Goal: Task Accomplishment & Management: Complete application form

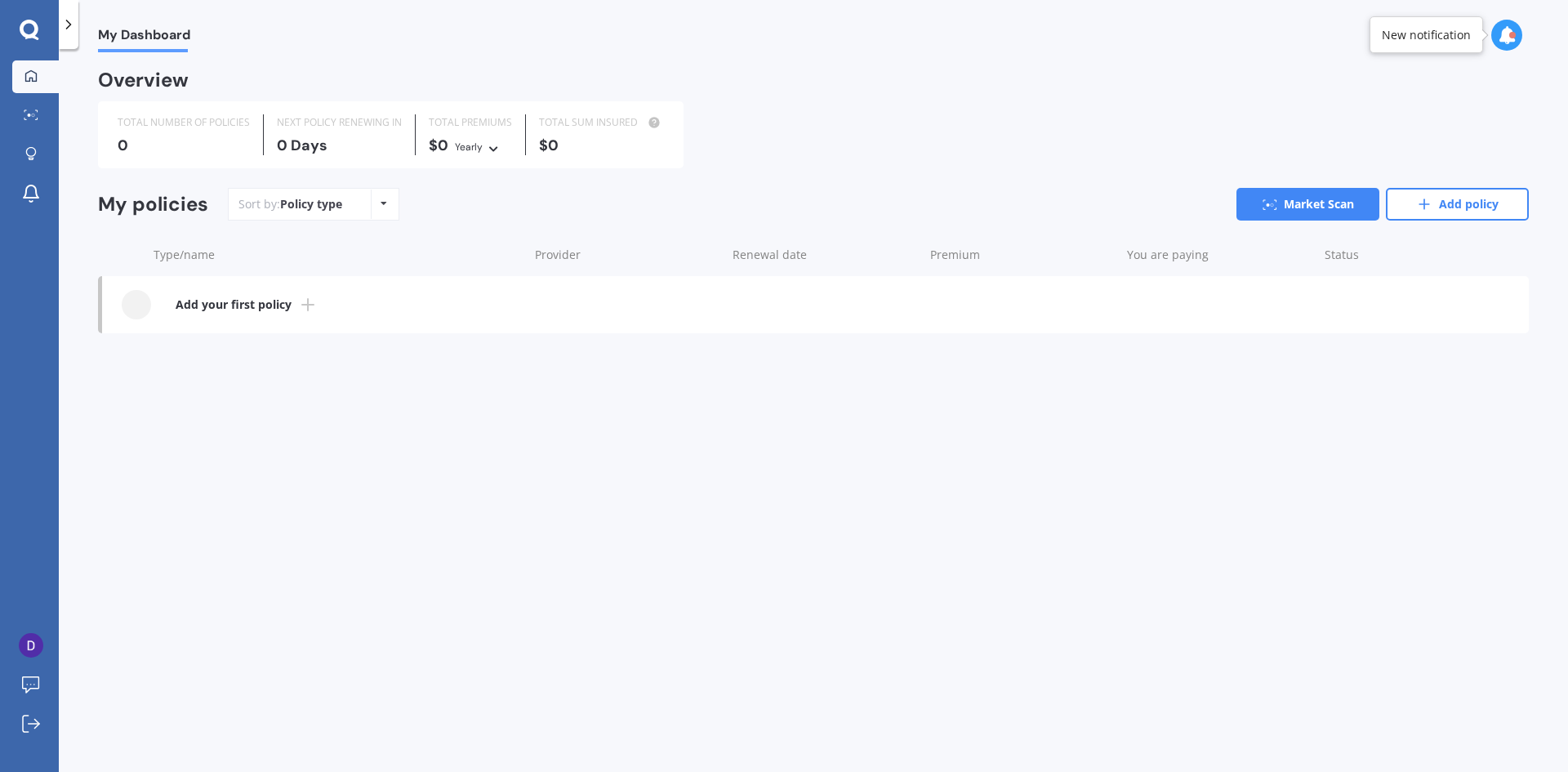
click at [279, 307] on b "Add your first policy" at bounding box center [233, 305] width 116 height 16
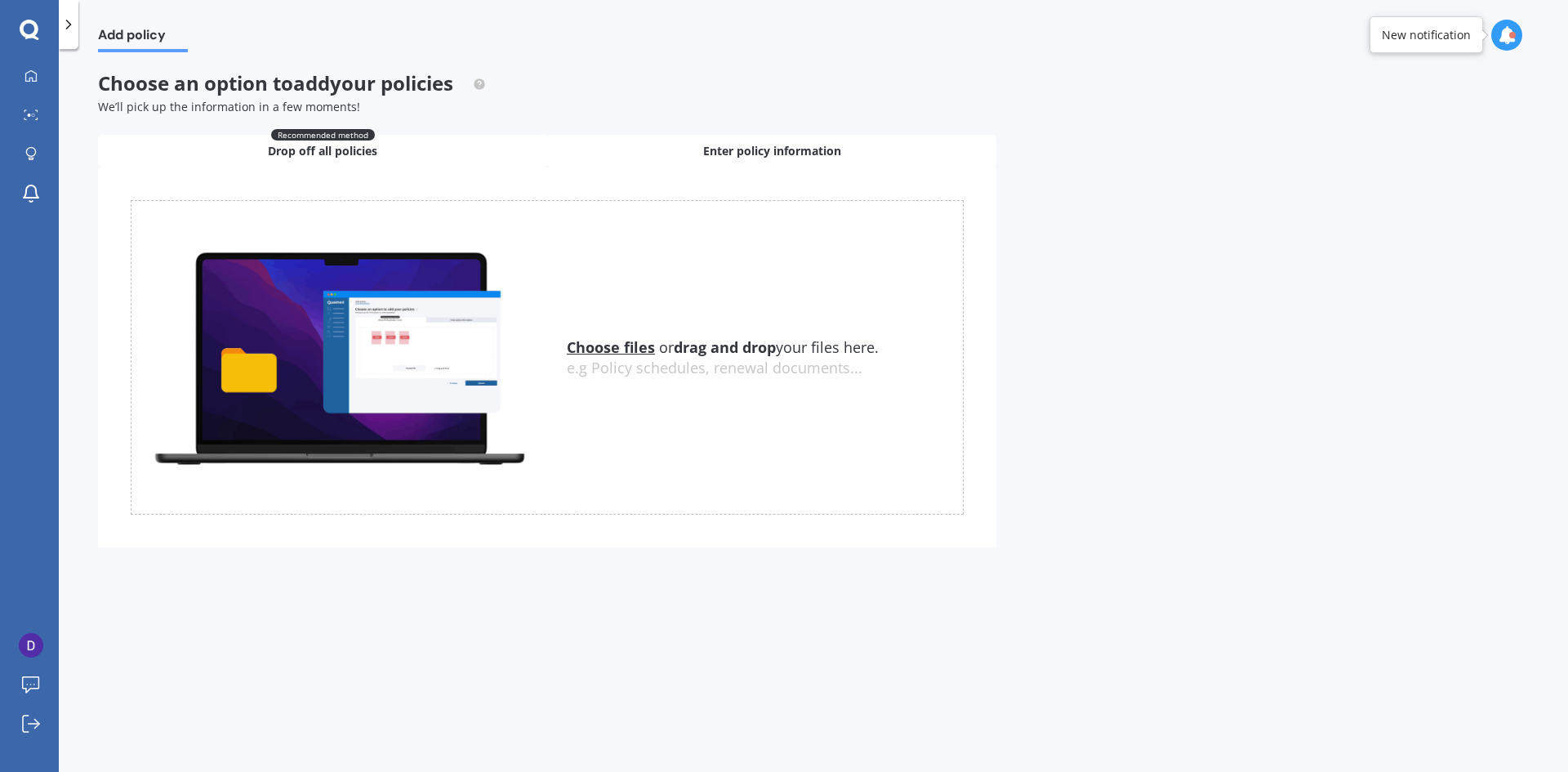
click at [696, 148] on div "Enter policy information" at bounding box center [772, 151] width 449 height 33
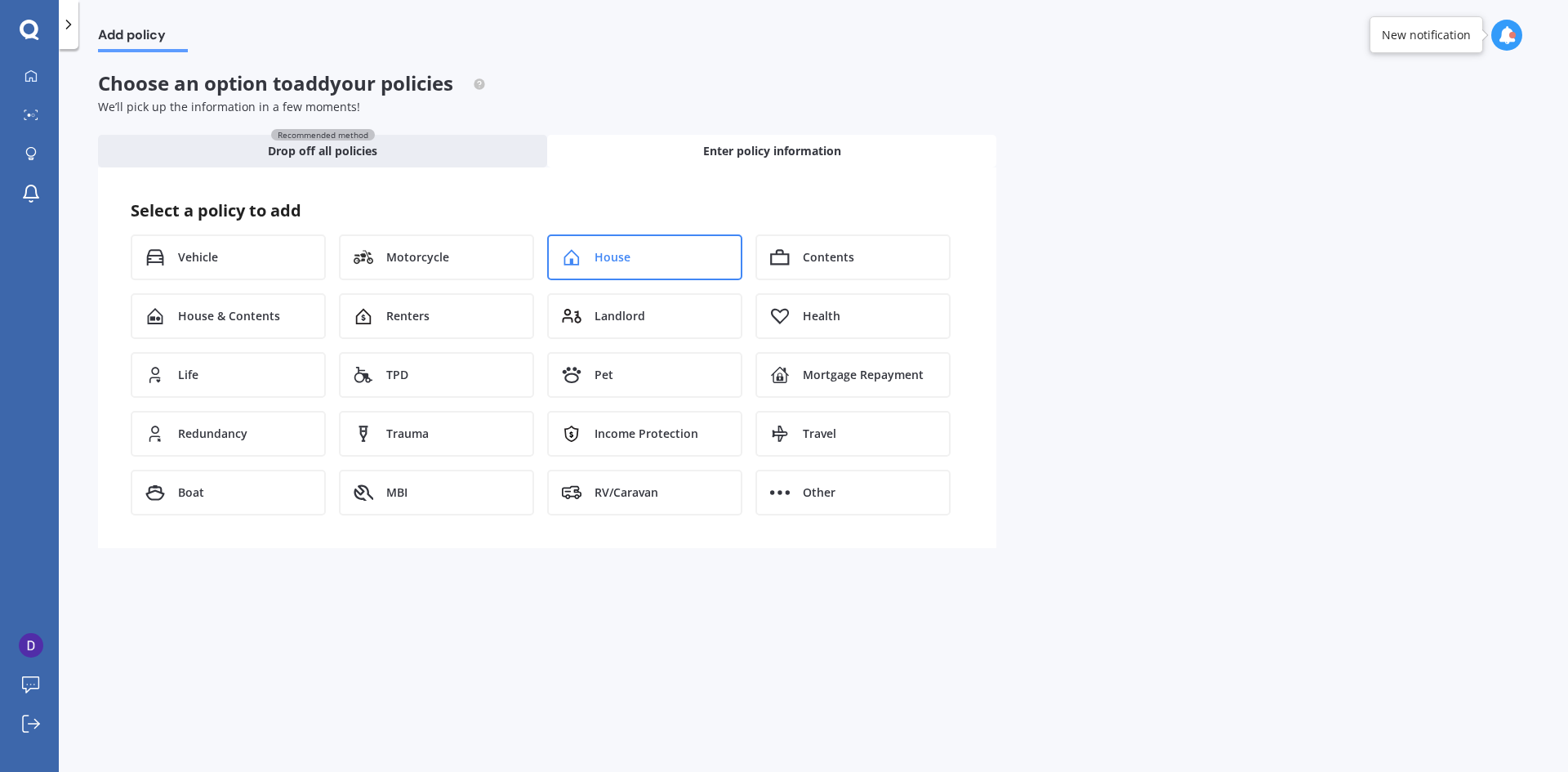
click at [583, 253] on div "House" at bounding box center [645, 257] width 195 height 46
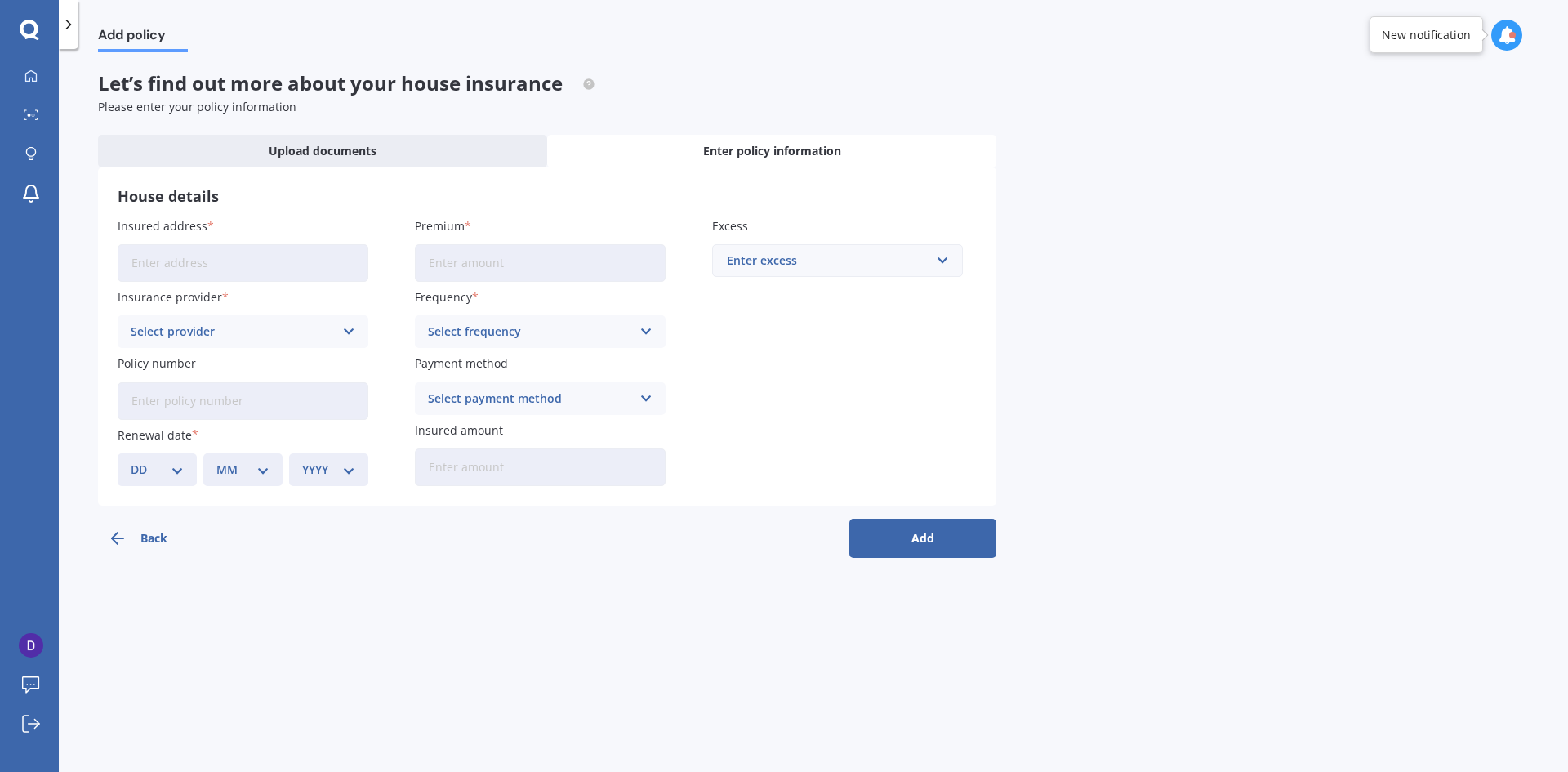
click at [186, 270] on input "Insured address" at bounding box center [243, 263] width 251 height 38
type input "14 Croatia Avenue, Kumeū 0810"
click at [329, 333] on div "Select provider" at bounding box center [232, 332] width 203 height 18
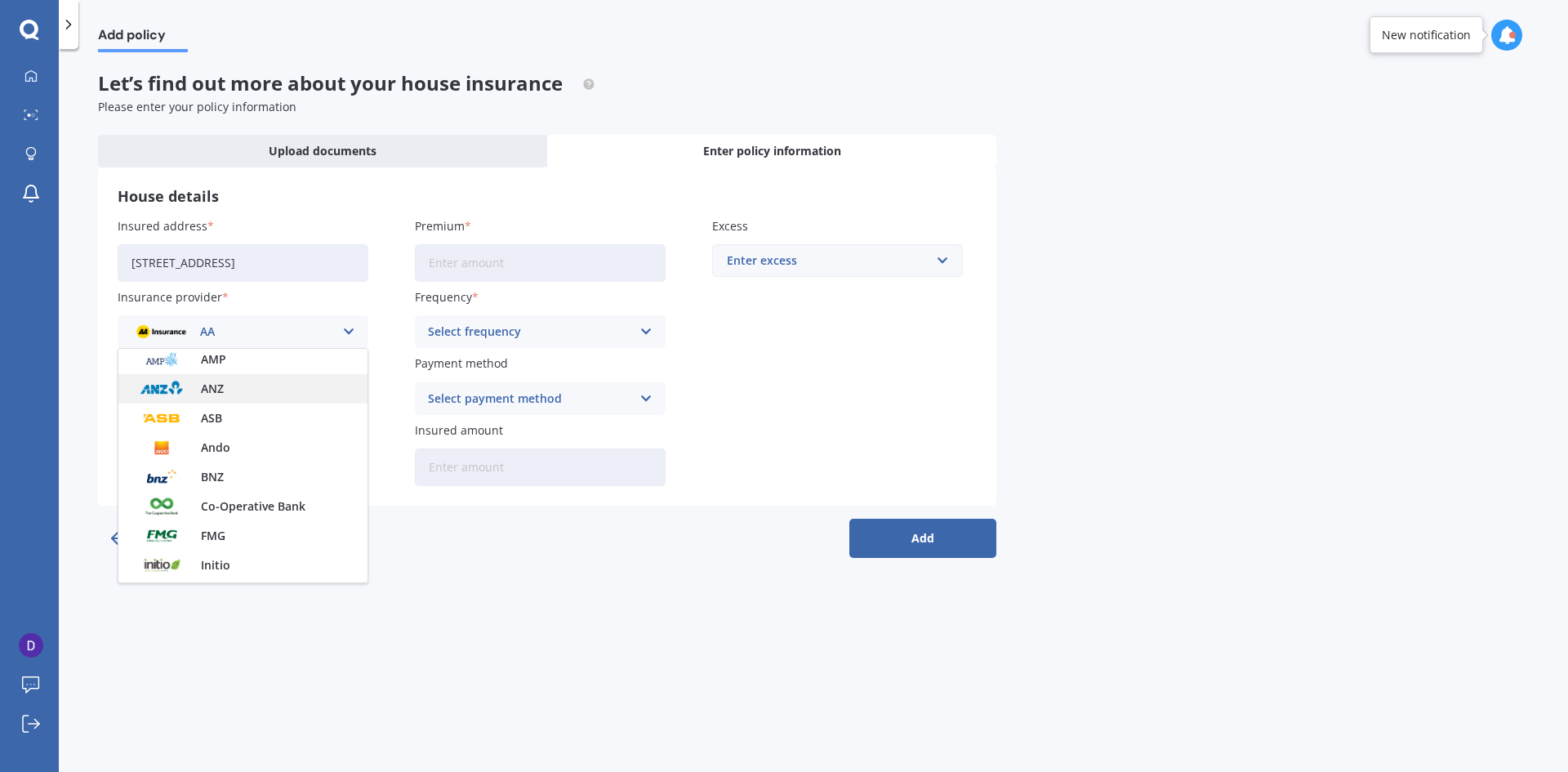
scroll to position [163, 0]
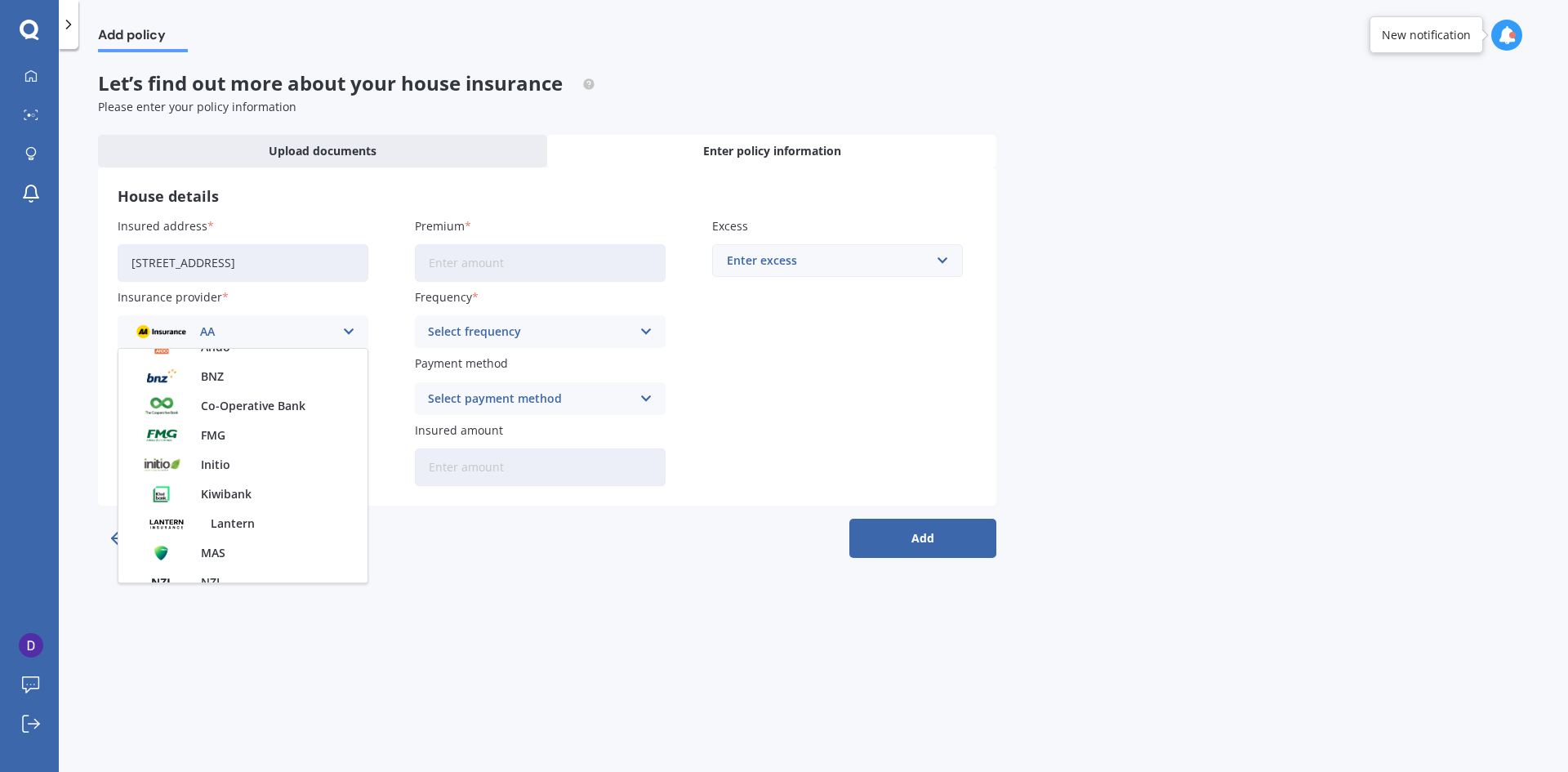
click at [305, 457] on div "Initio" at bounding box center [243, 465] width 249 height 30
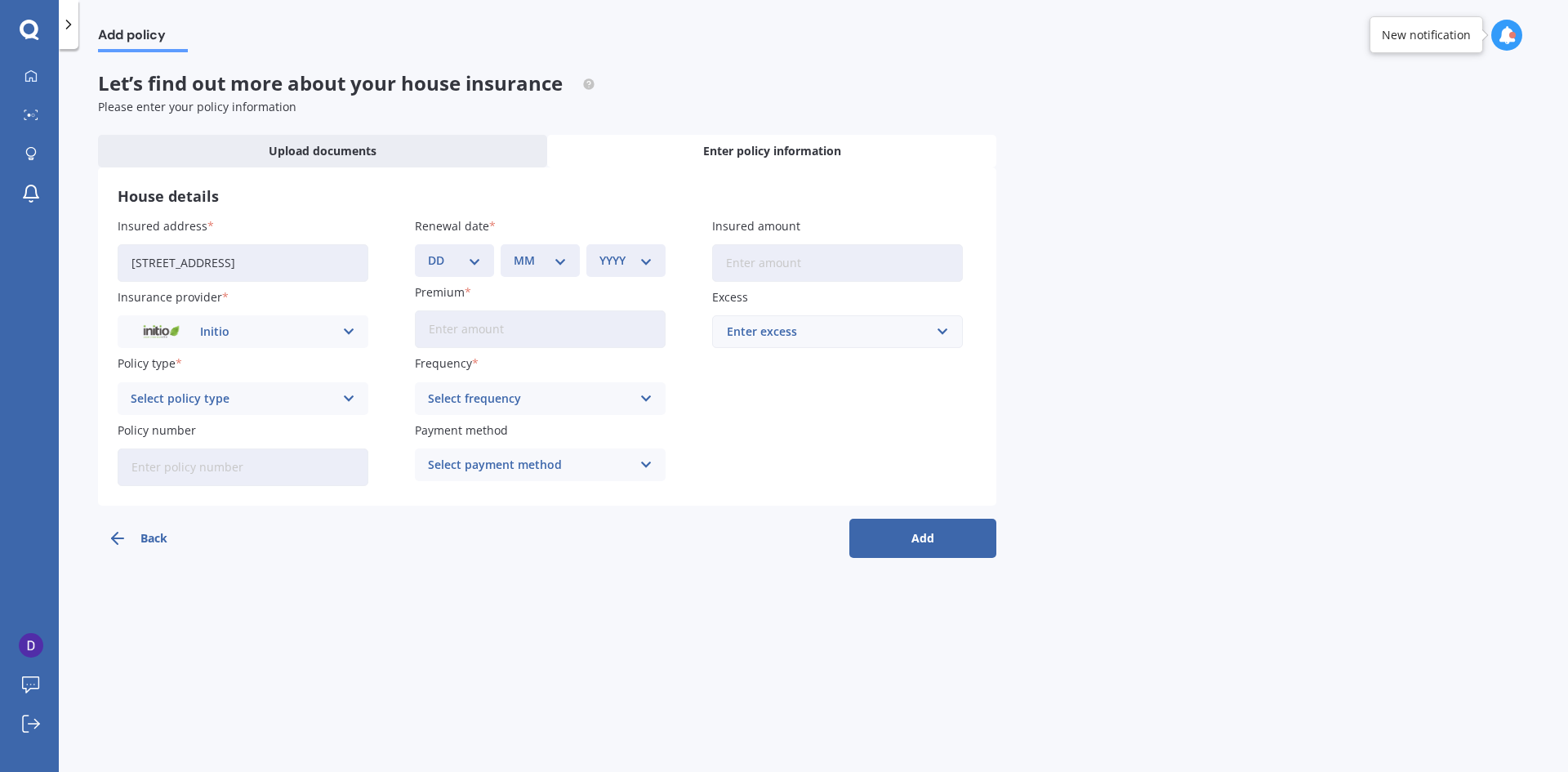
click at [482, 254] on div "DD 01 02 03 04 05 06 07 08 09 10 11 12 13 14 15 16 17 18 19 20 21 22 23 24 25 2…" at bounding box center [454, 261] width 79 height 33
click at [470, 258] on select "DD 01 02 03 04 05 06 07 08 09 10 11 12 13 14 15 16 17 18 19 20 21 22 23 24 25 2…" at bounding box center [454, 261] width 53 height 18
select select "22"
click at [428, 252] on select "DD 01 02 03 04 05 06 07 08 09 10 11 12 13 14 15 16 17 18 19 20 21 22 23 24 25 2…" at bounding box center [454, 261] width 53 height 18
click at [535, 261] on select "MM 01 02 03 04 05 06 07 08 09 10 11 12" at bounding box center [540, 261] width 53 height 18
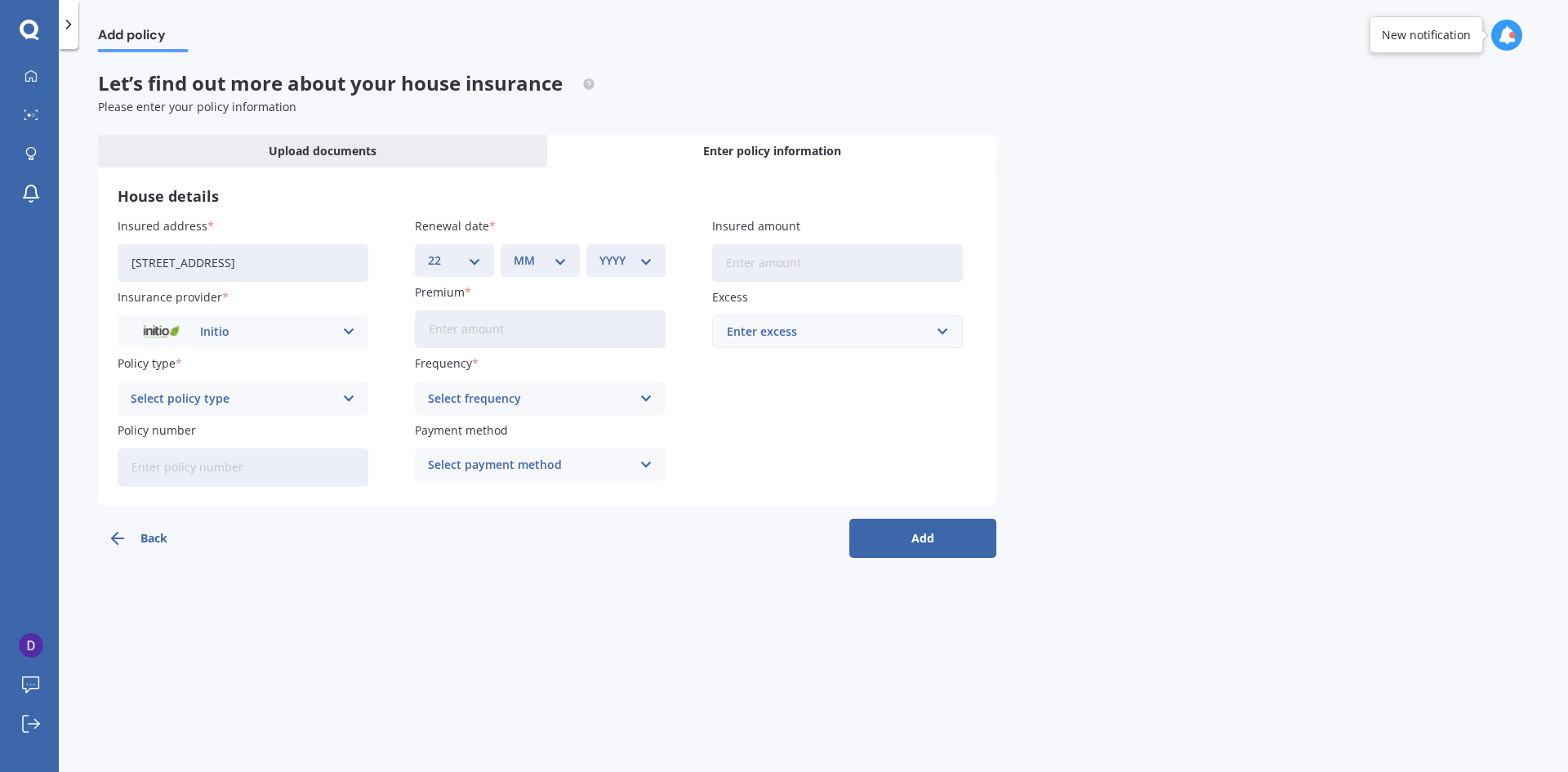
select select "09"
click at [514, 252] on select "MM 01 02 03 04 05 06 07 08 09 10 11 12" at bounding box center [540, 261] width 53 height 18
click at [624, 252] on select "YYYY 2027 2026 2025 2024 2023 2022 2021 2020 2019 2018 2017 2016 2015 2014 2013…" at bounding box center [626, 261] width 53 height 18
select select "2025"
click at [600, 252] on select "YYYY 2027 2026 2025 2024 2023 2022 2021 2020 2019 2018 2017 2016 2015 2014 2013…" at bounding box center [626, 261] width 53 height 18
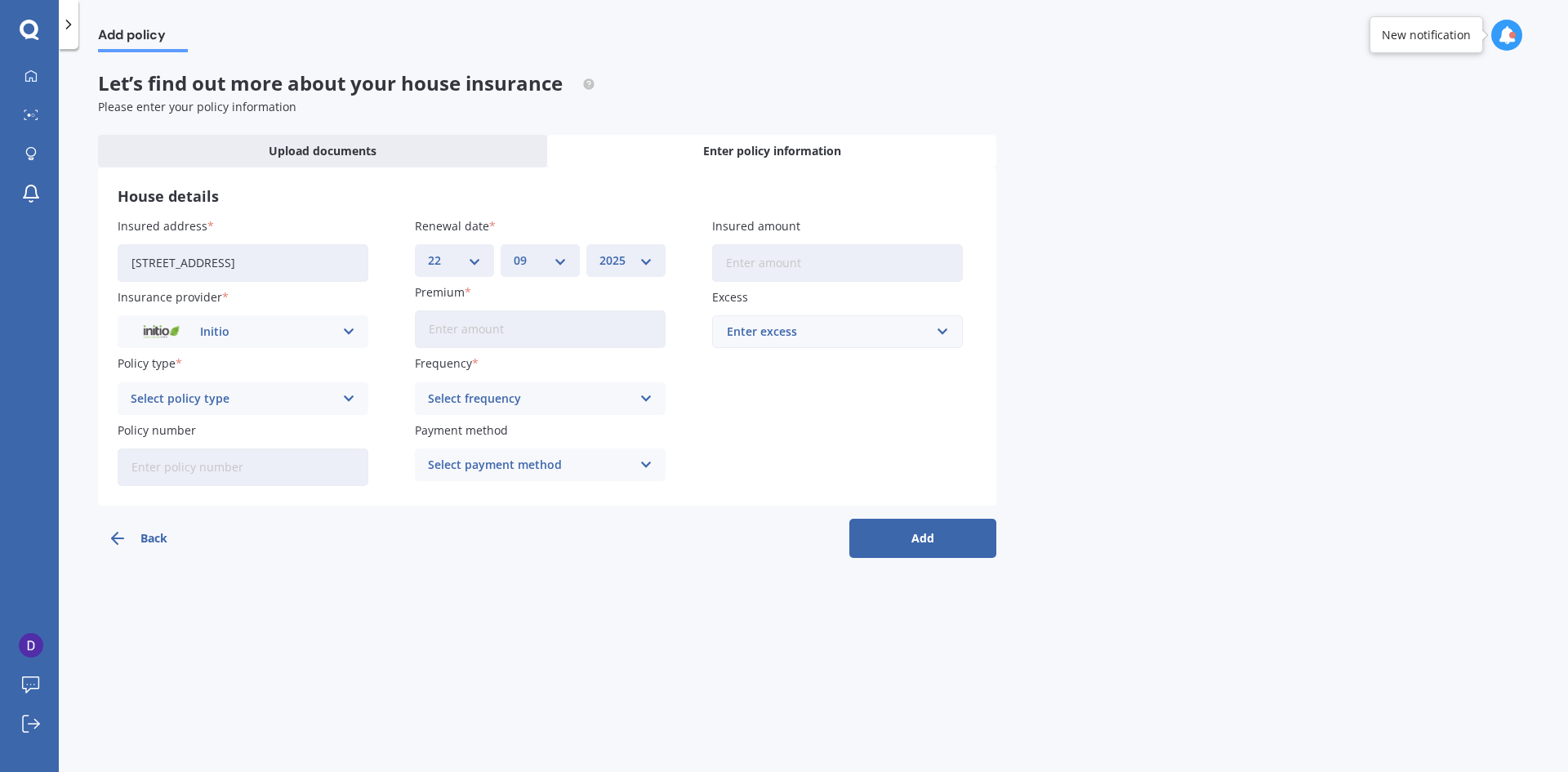
click at [297, 398] on div "Select policy type" at bounding box center [232, 398] width 203 height 18
click at [306, 433] on div "Home Insurance" at bounding box center [243, 430] width 249 height 30
click at [517, 318] on input "Premium" at bounding box center [540, 329] width 251 height 38
click at [539, 396] on div "Select frequency" at bounding box center [529, 398] width 203 height 18
click at [524, 524] on div "Monthly" at bounding box center [540, 519] width 249 height 30
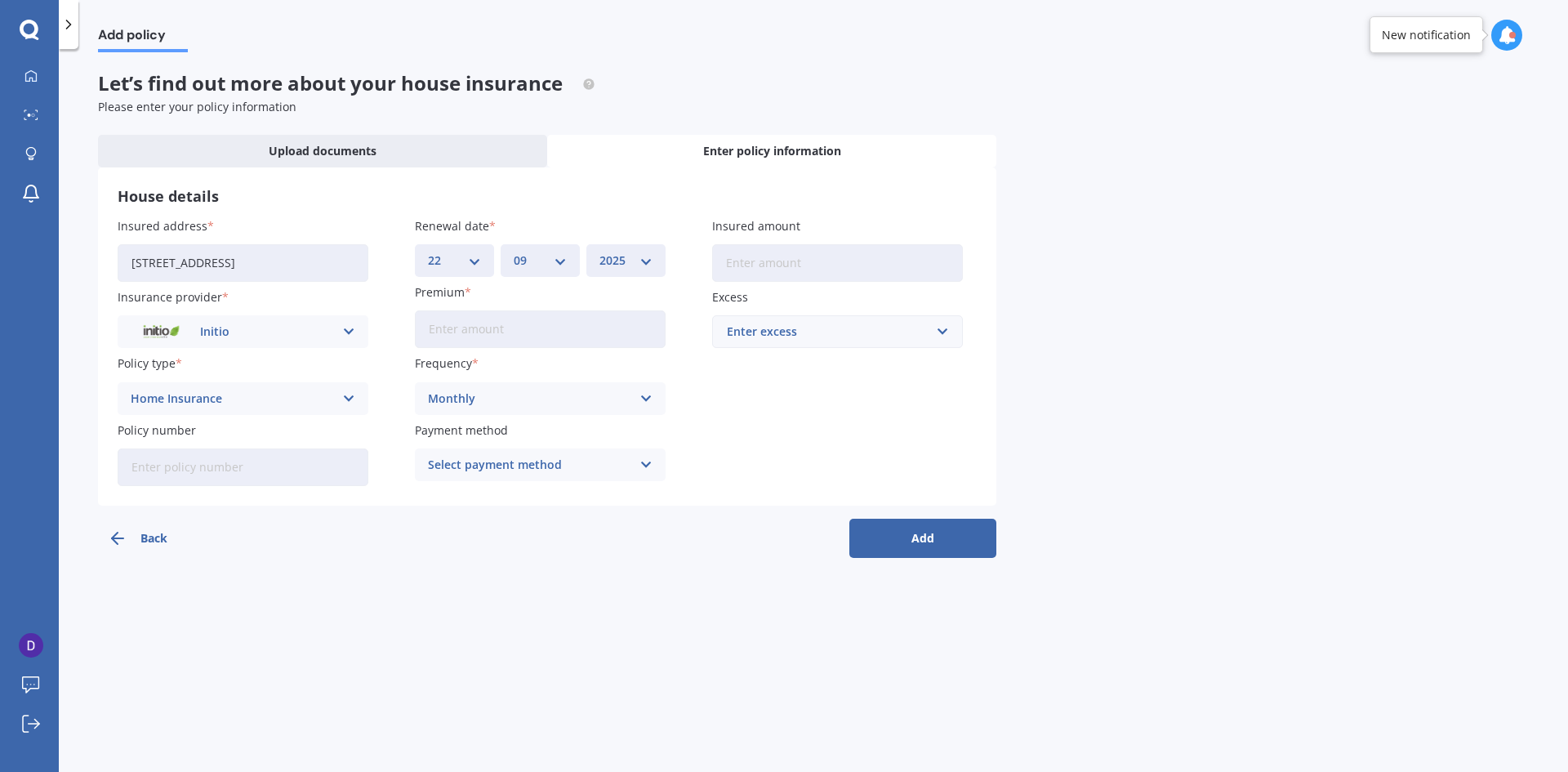
click at [530, 472] on div "Select payment method" at bounding box center [529, 465] width 203 height 18
click at [545, 497] on span "Direct debit - bank account" at bounding box center [505, 497] width 152 height 11
click at [404, 144] on div "Upload documents" at bounding box center [323, 151] width 449 height 33
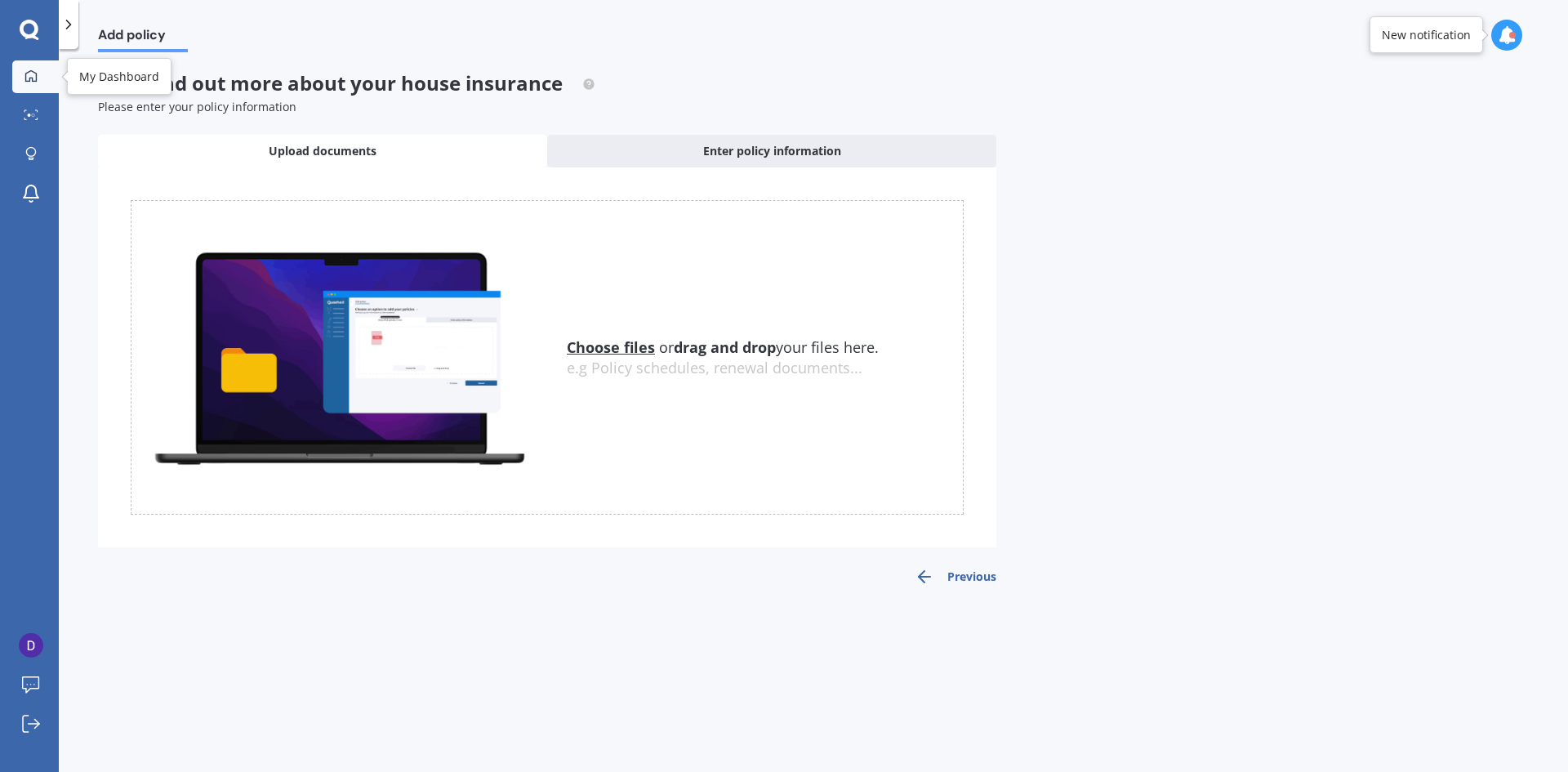
click at [32, 82] on icon at bounding box center [31, 76] width 13 height 13
